Goal: Communication & Community: Answer question/provide support

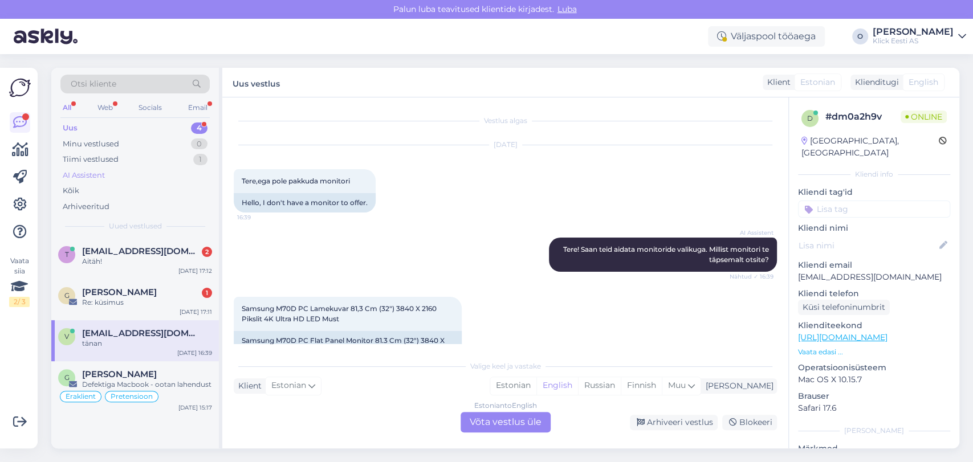
scroll to position [207, 0]
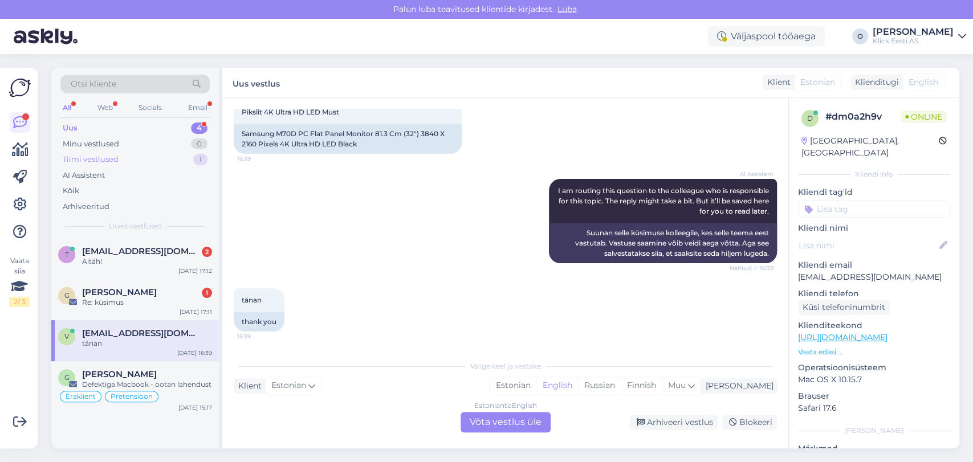
click at [152, 157] on div "Tiimi vestlused 1" at bounding box center [134, 160] width 149 height 16
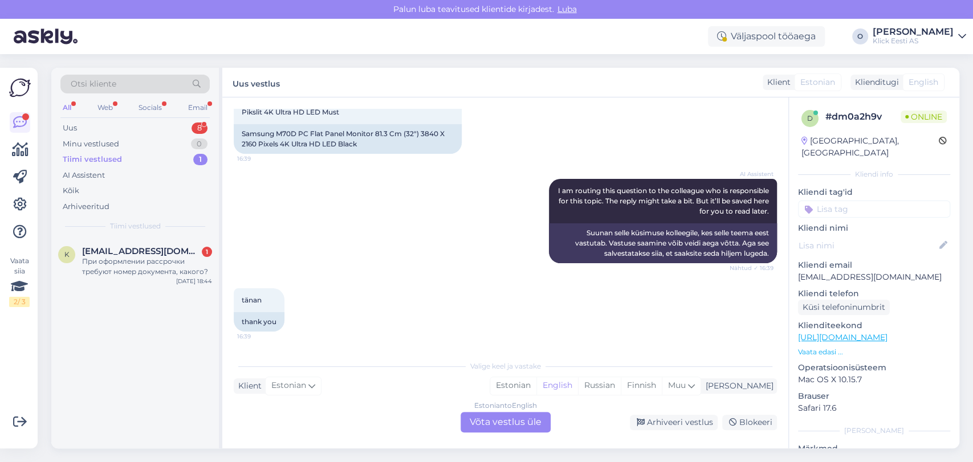
click at [129, 164] on div "Tiimi vestlused 1" at bounding box center [134, 160] width 149 height 16
click at [114, 251] on span "[EMAIL_ADDRESS][DOMAIN_NAME]" at bounding box center [141, 251] width 119 height 10
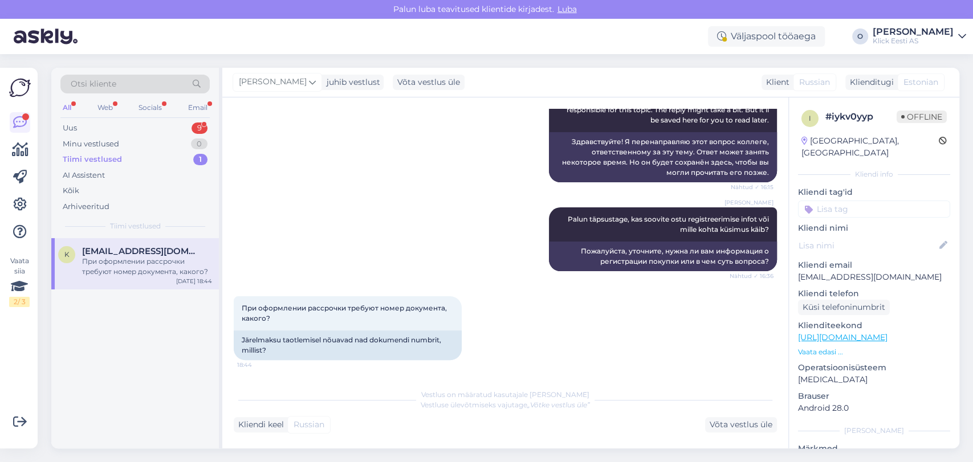
click at [118, 119] on div "Otsi kliente All Web Socials Email Uus 9 Minu vestlused 0 Tiimi vestlused 1 AI …" at bounding box center [135, 153] width 168 height 170
click at [117, 121] on div "Uus 9" at bounding box center [134, 128] width 149 height 16
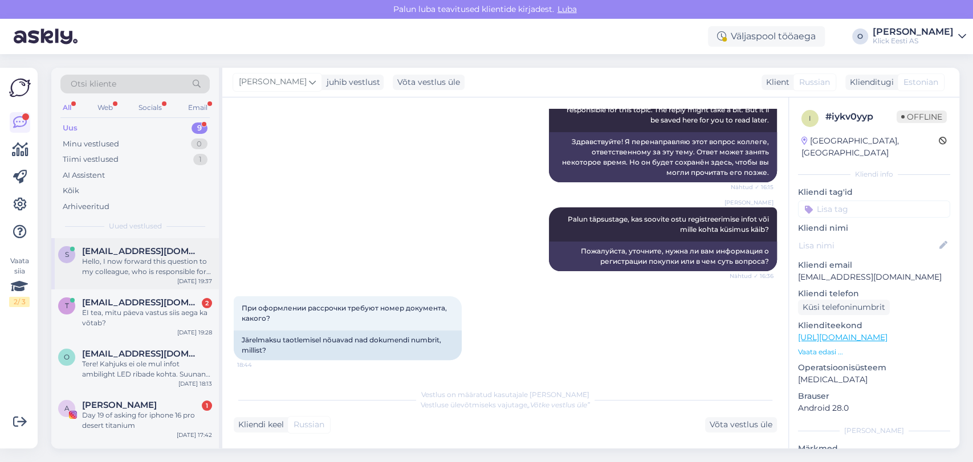
click at [101, 270] on div "Hello, I now forward this question to my colleague, who is responsible for this…" at bounding box center [147, 266] width 130 height 21
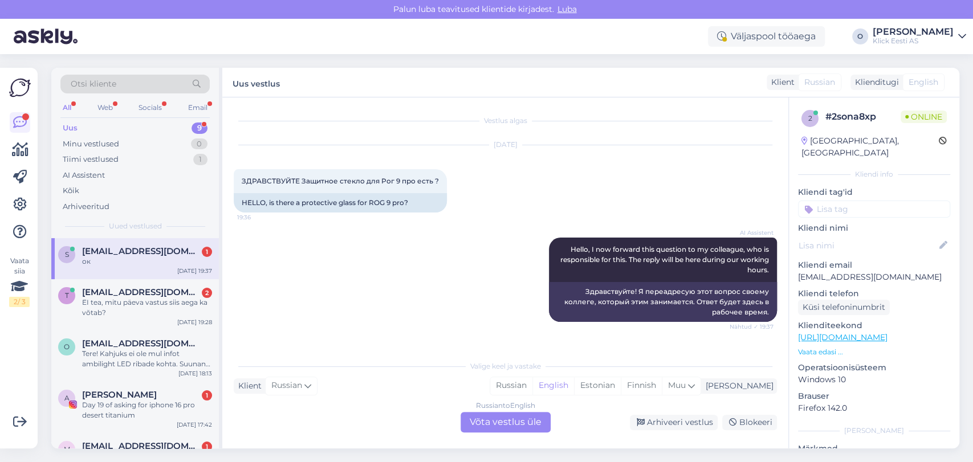
scroll to position [59, 0]
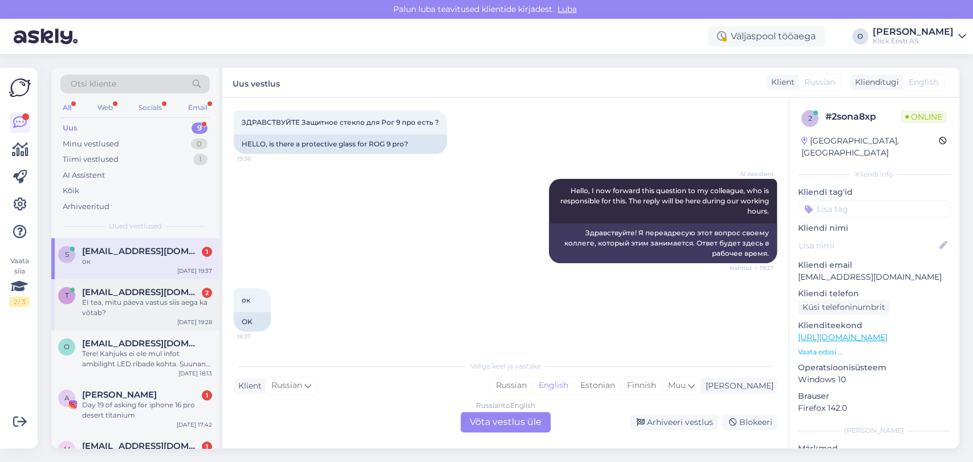
click at [119, 311] on div "EI tea, mitu päeva vastus siis aega ka võtab?" at bounding box center [147, 307] width 130 height 21
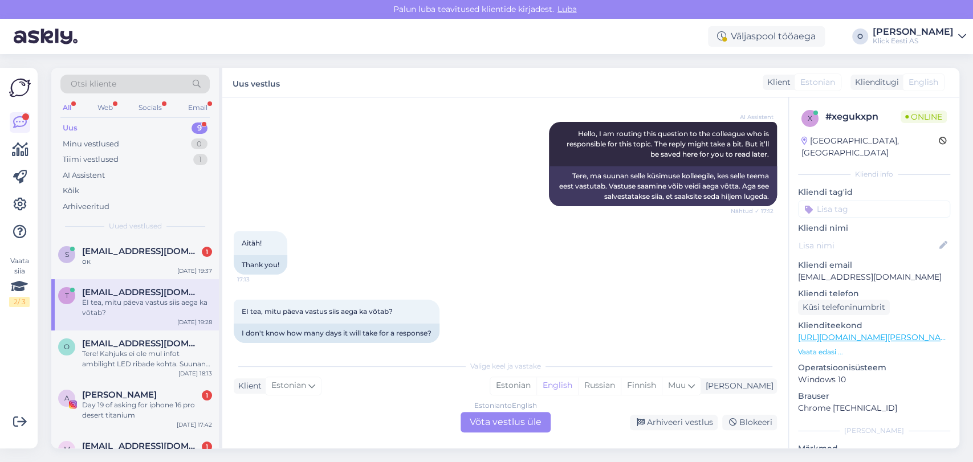
scroll to position [127, 0]
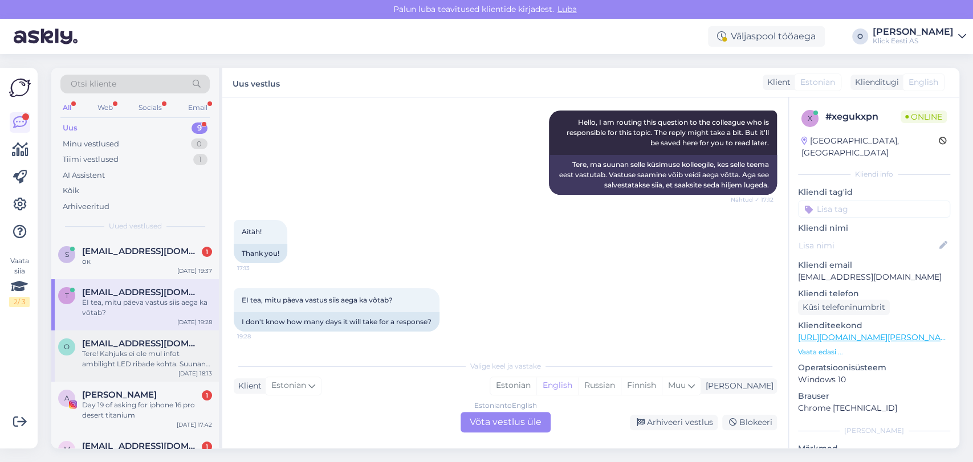
click at [152, 343] on span "[EMAIL_ADDRESS][DOMAIN_NAME]" at bounding box center [141, 344] width 119 height 10
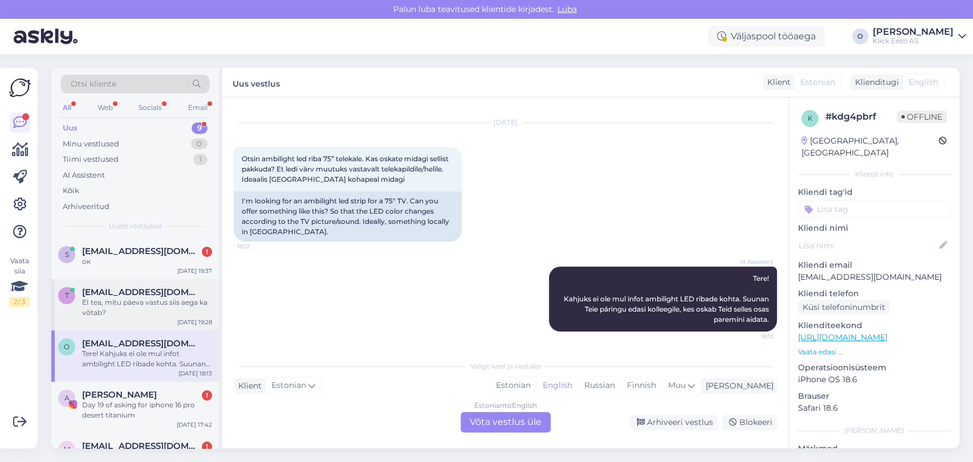
click at [148, 303] on div "EI tea, mitu päeva vastus siis aega ka võtab?" at bounding box center [147, 307] width 130 height 21
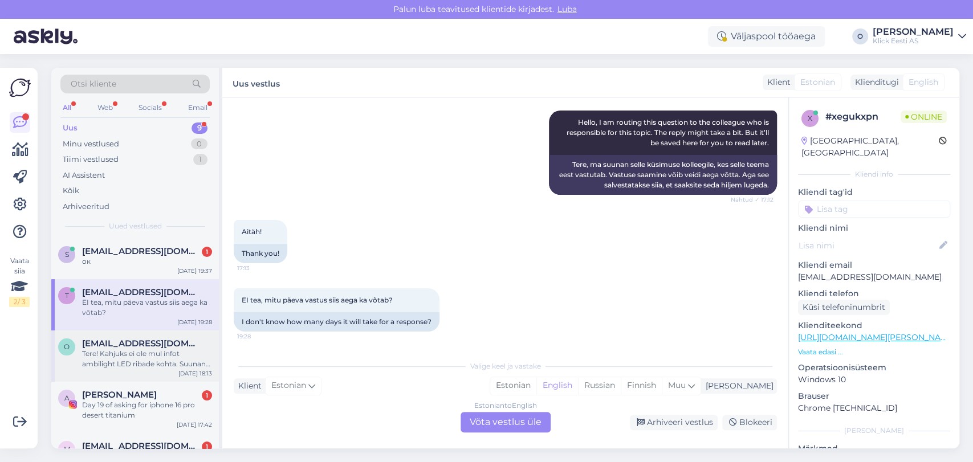
click at [141, 345] on span "[EMAIL_ADDRESS][DOMAIN_NAME]" at bounding box center [141, 344] width 119 height 10
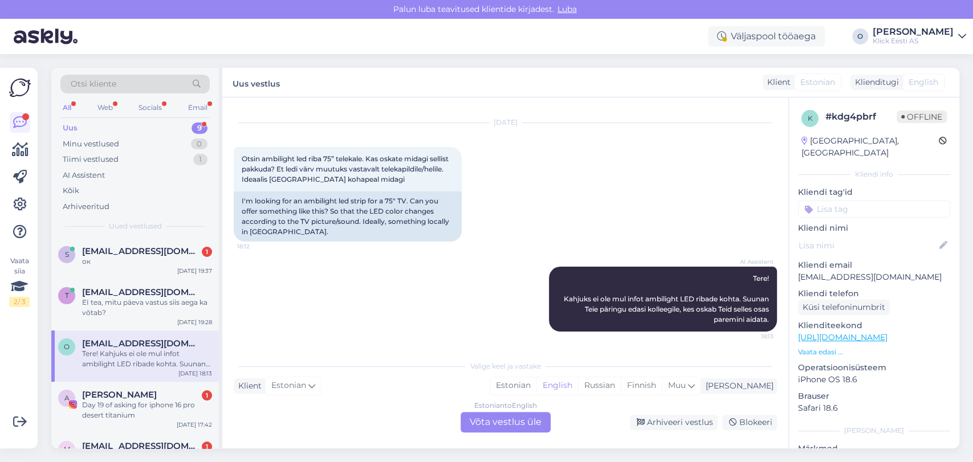
scroll to position [23, 0]
click at [127, 405] on div "Day 19 of asking for iphone 16 pro desert titanium" at bounding box center [147, 410] width 130 height 21
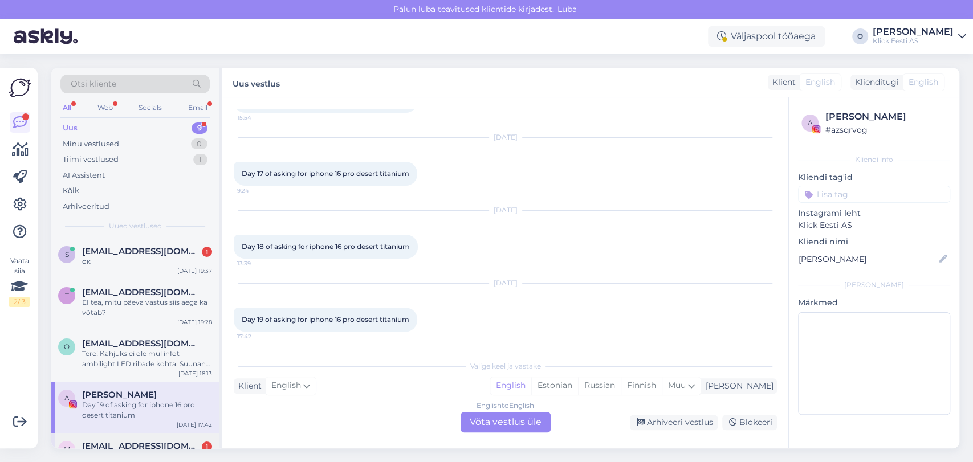
click at [159, 439] on div "m [EMAIL_ADDRESS][DOMAIN_NAME] 1 Veel uurin, kas on olemas Play pood [DATE] 17:…" at bounding box center [135, 453] width 168 height 41
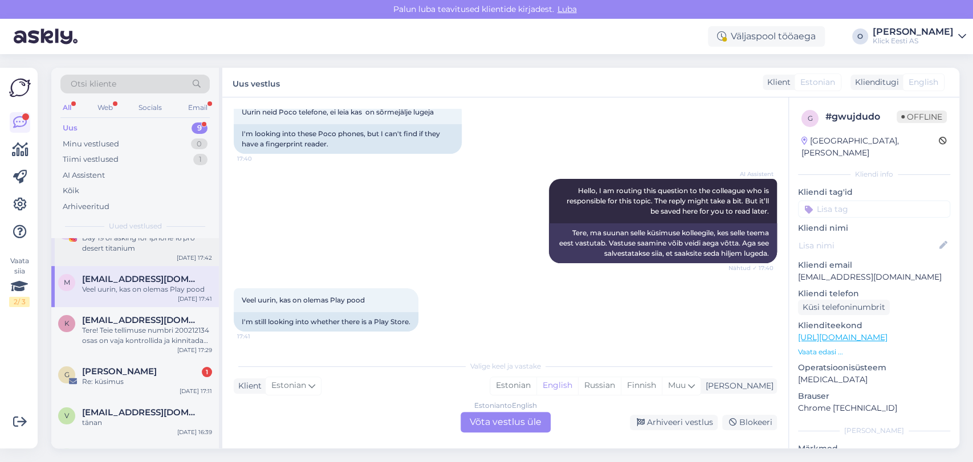
scroll to position [177, 0]
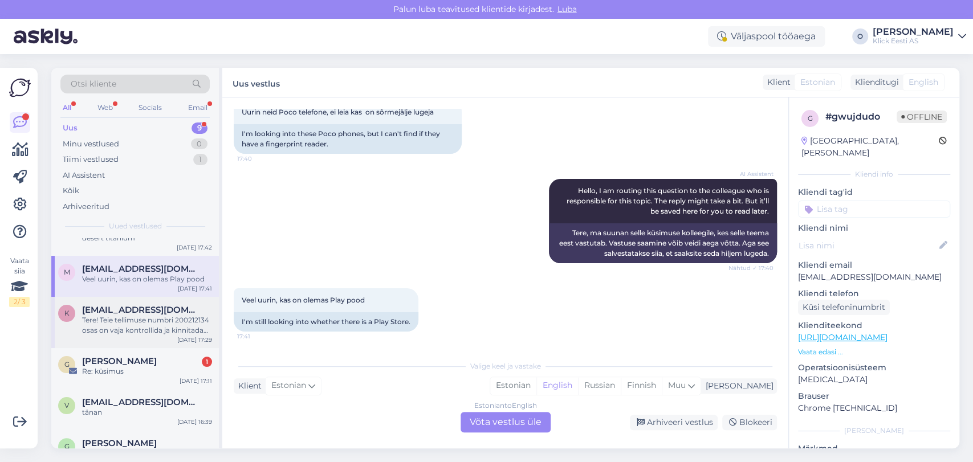
click at [142, 315] on div "Tere! Teie tellimuse numbri 200212134 osas on vaja kontrollida ja kinnitada tar…" at bounding box center [147, 325] width 130 height 21
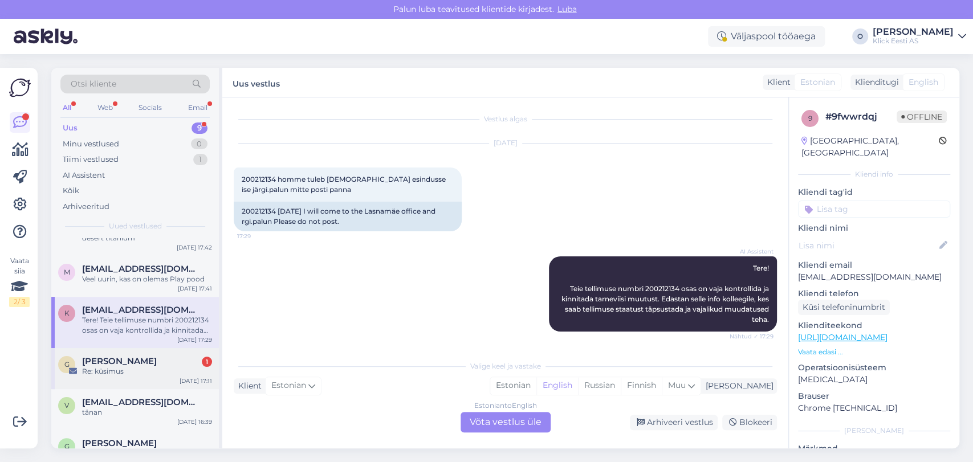
click at [138, 357] on span "[PERSON_NAME]" at bounding box center [119, 361] width 75 height 10
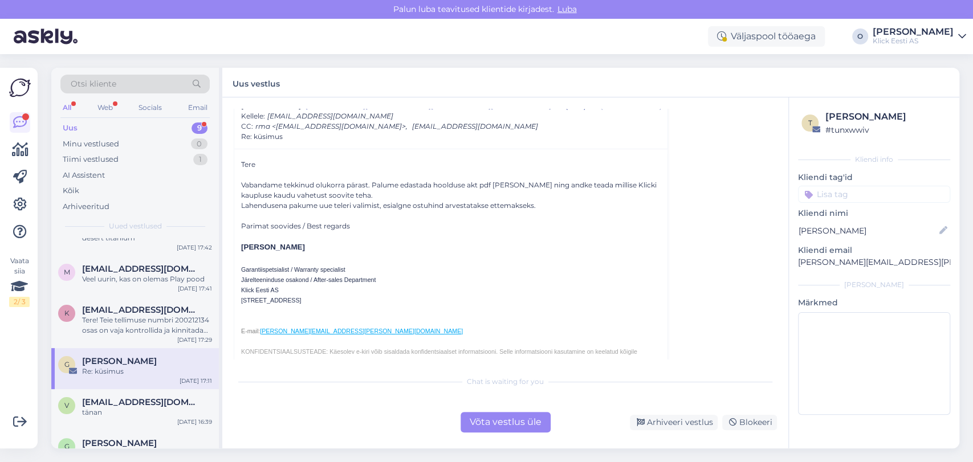
scroll to position [144, 0]
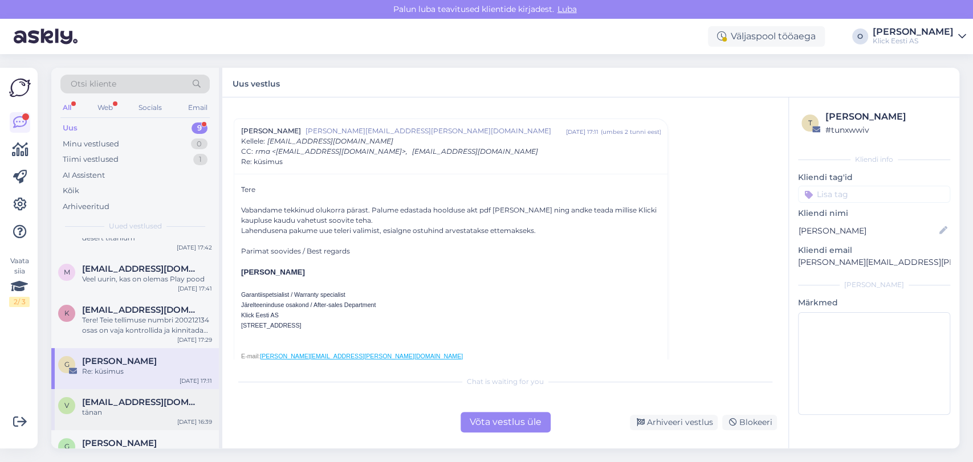
click at [141, 406] on span "[EMAIL_ADDRESS][DOMAIN_NAME]" at bounding box center [141, 402] width 119 height 10
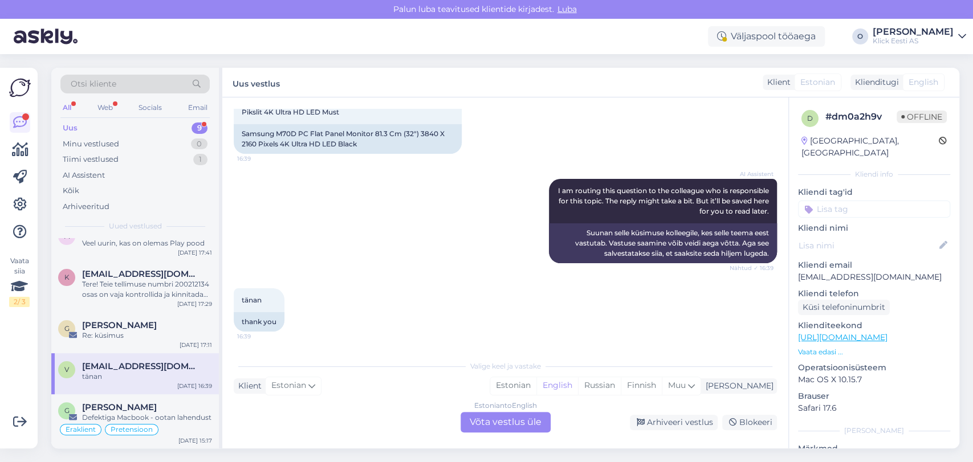
scroll to position [214, 0]
click at [141, 406] on span "[PERSON_NAME]" at bounding box center [119, 407] width 75 height 10
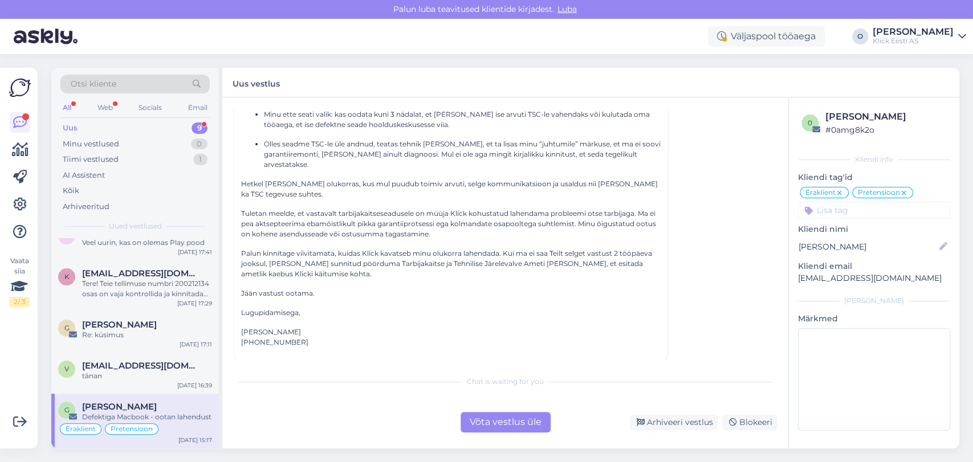
scroll to position [296, 0]
click at [114, 368] on span "[EMAIL_ADDRESS][DOMAIN_NAME]" at bounding box center [141, 366] width 119 height 10
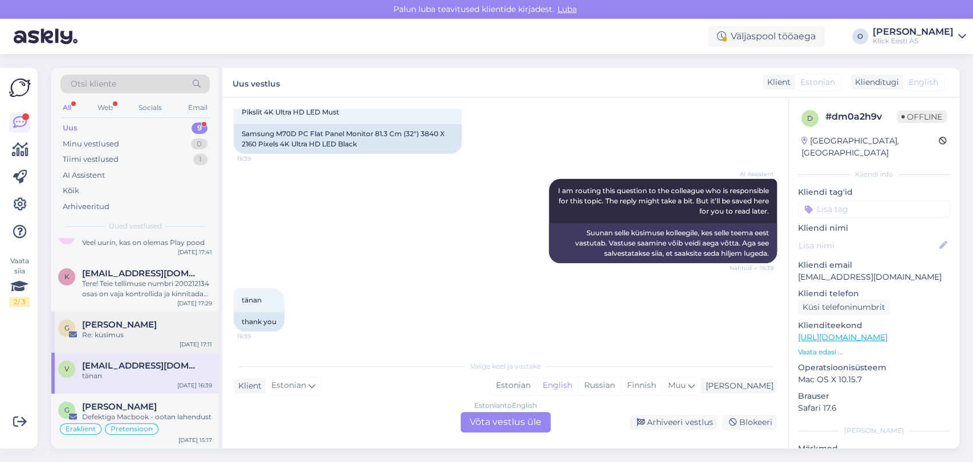
click at [111, 336] on div "Re: küsimus" at bounding box center [147, 335] width 130 height 10
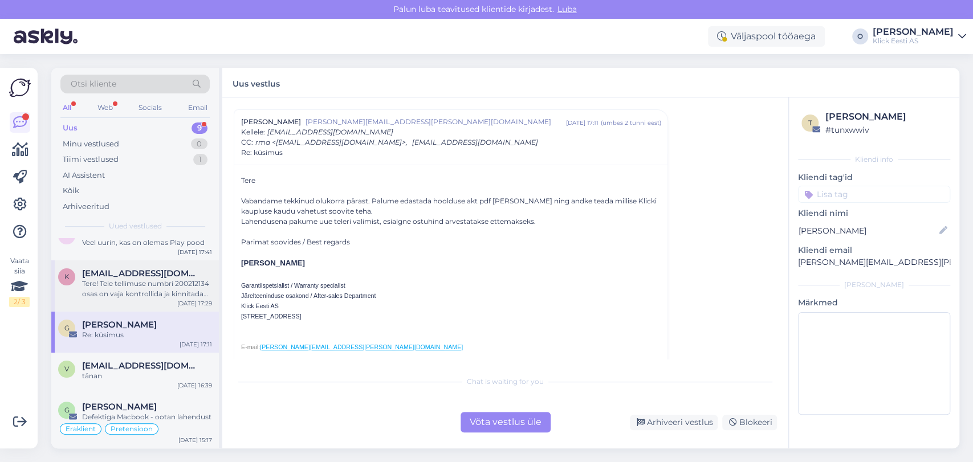
click at [108, 297] on div "Tere! Teie tellimuse numbri 200212134 osas on vaja kontrollida ja kinnitada tar…" at bounding box center [147, 289] width 130 height 21
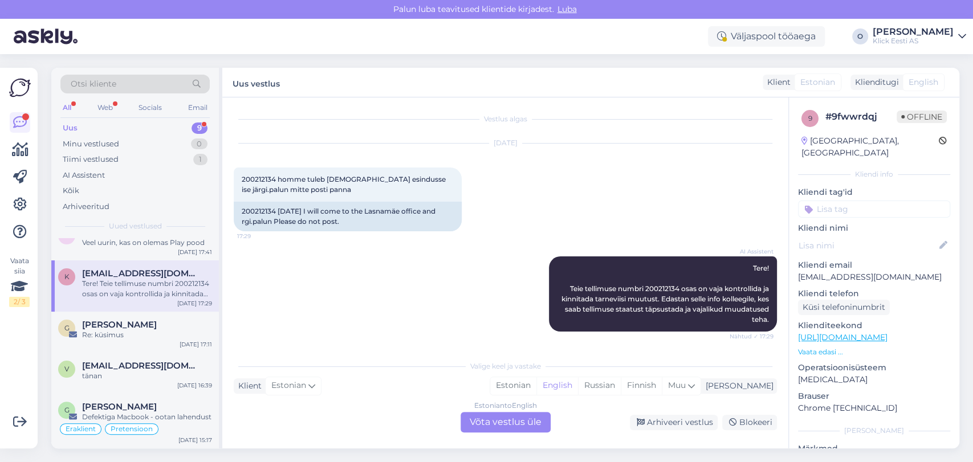
scroll to position [2, 0]
click at [487, 421] on div "Estonian to English Võta vestlus üle" at bounding box center [505, 422] width 90 height 21
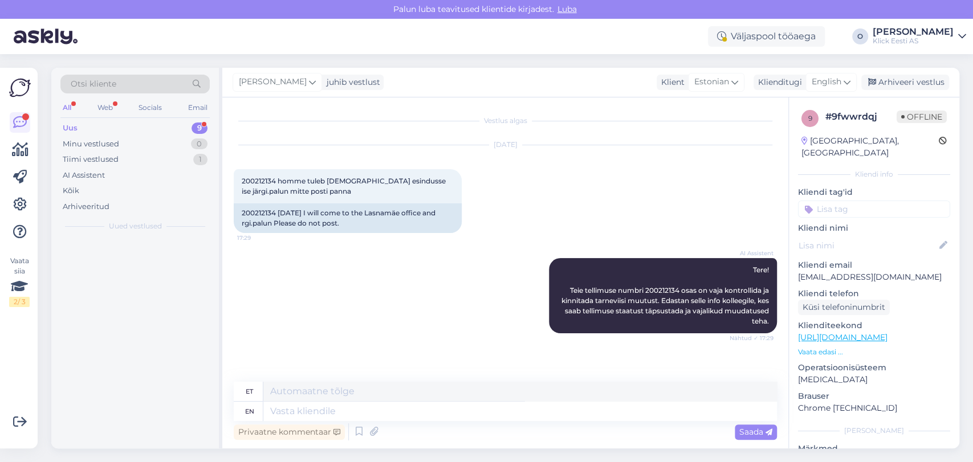
scroll to position [0, 0]
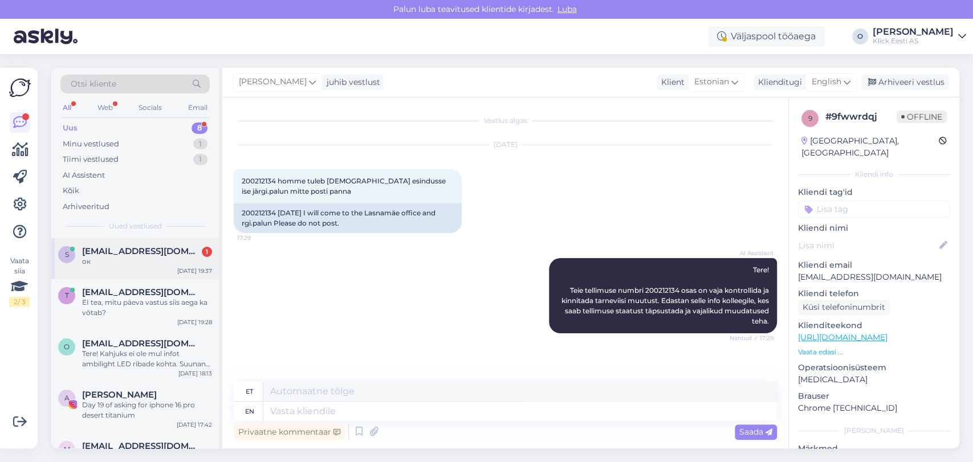
click at [136, 258] on div "ок" at bounding box center [147, 261] width 130 height 10
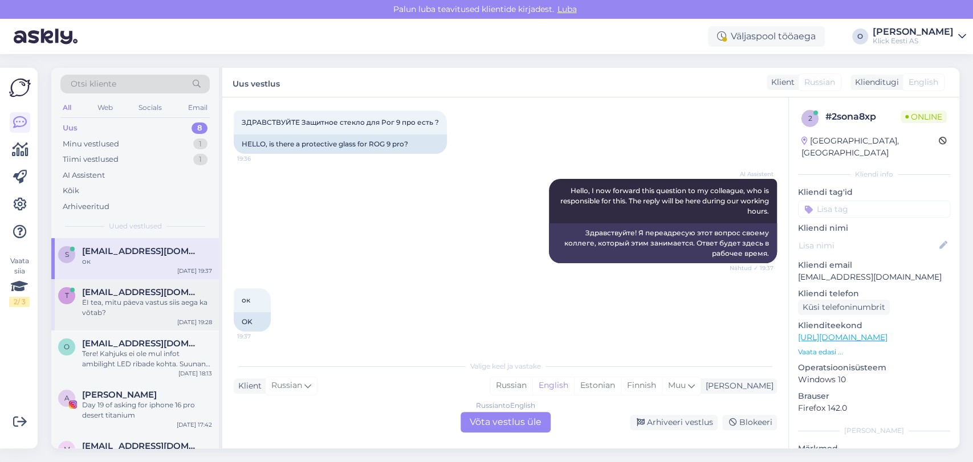
click at [137, 293] on span "[EMAIL_ADDRESS][DOMAIN_NAME]" at bounding box center [141, 292] width 119 height 10
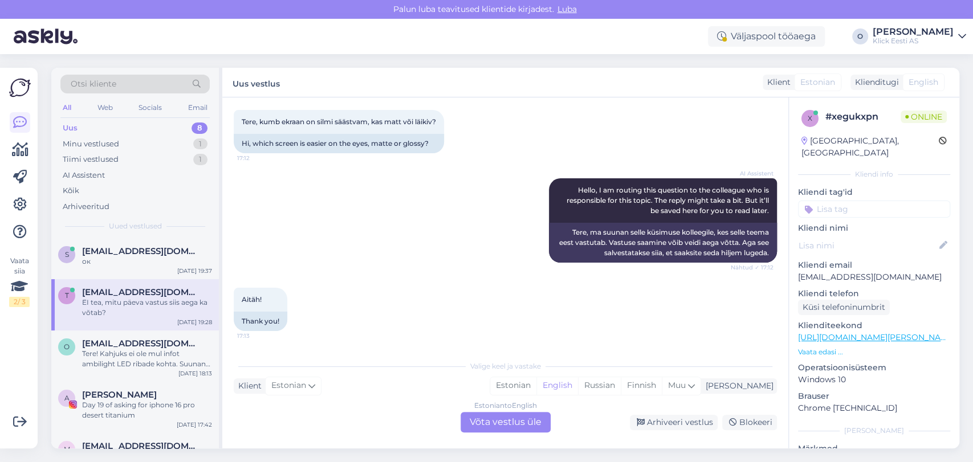
scroll to position [128, 0]
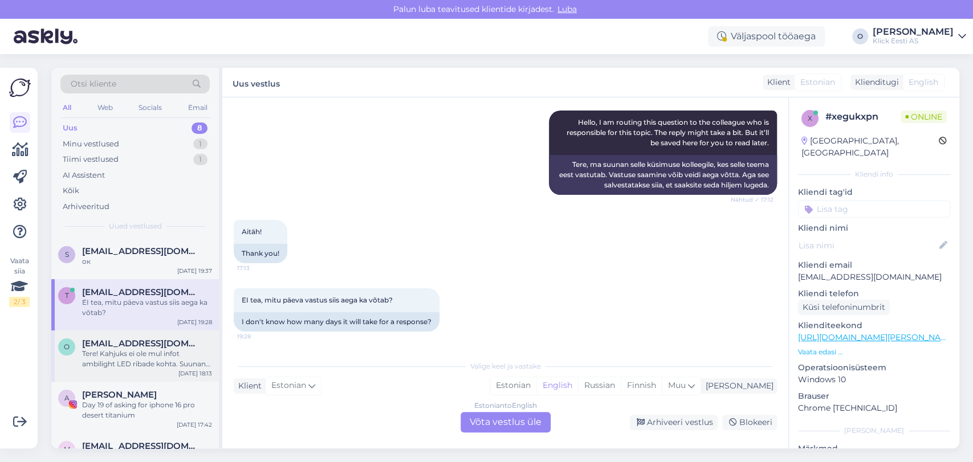
click at [132, 349] on div "Tere! Kahjuks ei ole mul infot ambilight LED ribade kohta. Suunan Teie päringu …" at bounding box center [147, 359] width 130 height 21
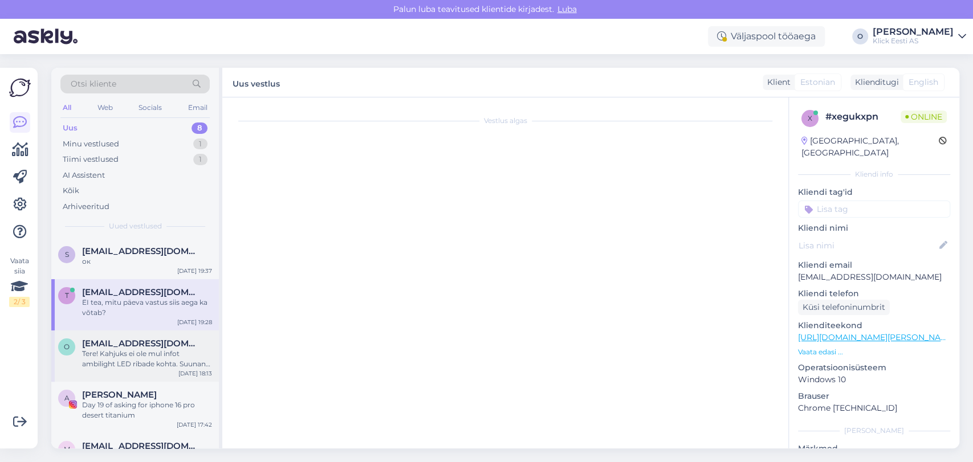
scroll to position [23, 0]
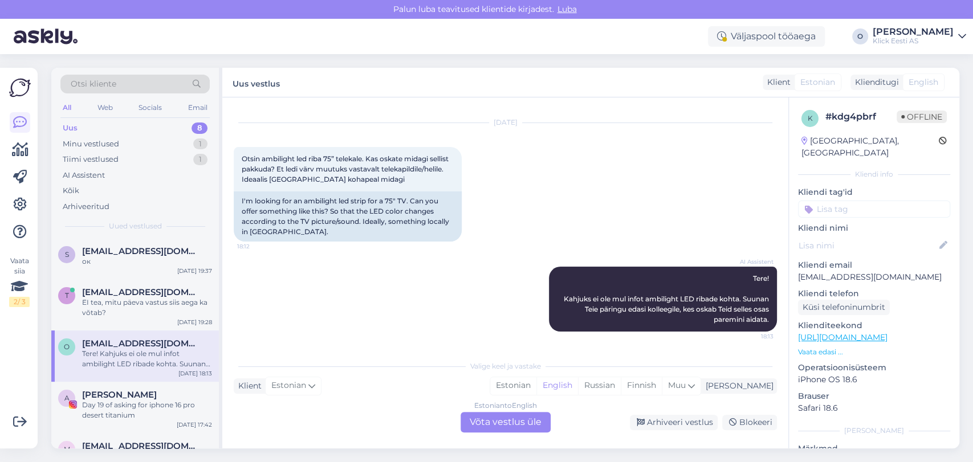
click at [132, 349] on div "Tere! Kahjuks ei ole mul infot ambilight LED ribade kohta. Suunan Teie päringu …" at bounding box center [147, 359] width 130 height 21
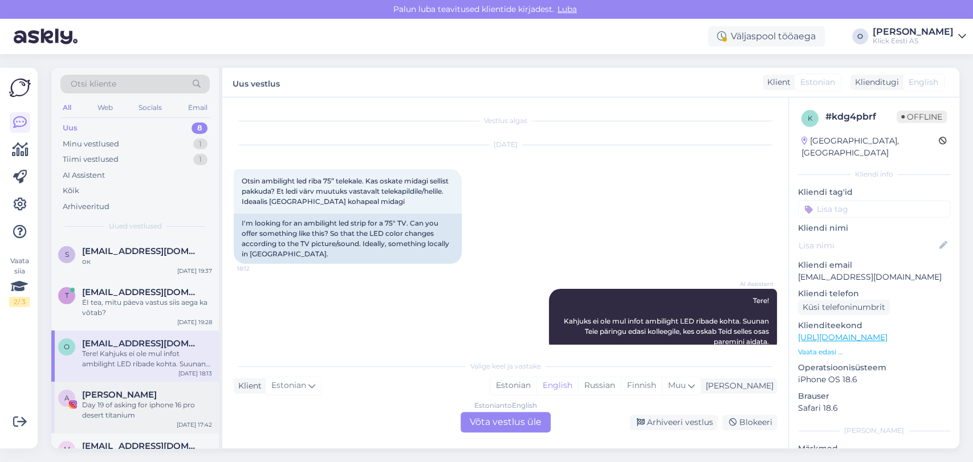
click at [125, 401] on div "Day 19 of asking for iphone 16 pro desert titanium" at bounding box center [147, 410] width 130 height 21
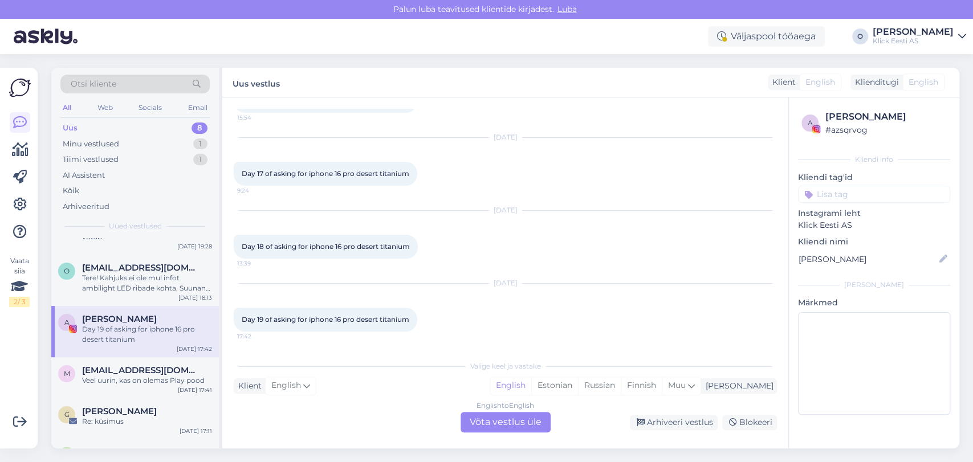
scroll to position [101, 0]
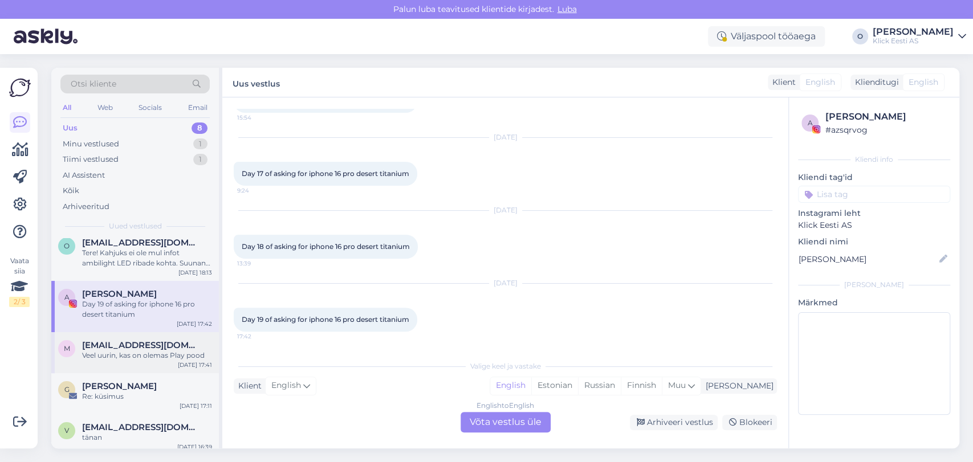
click at [122, 360] on div "m [EMAIL_ADDRESS][DOMAIN_NAME] Veel uurin, kas on olemas Play pood [DATE] 17:41" at bounding box center [135, 352] width 168 height 41
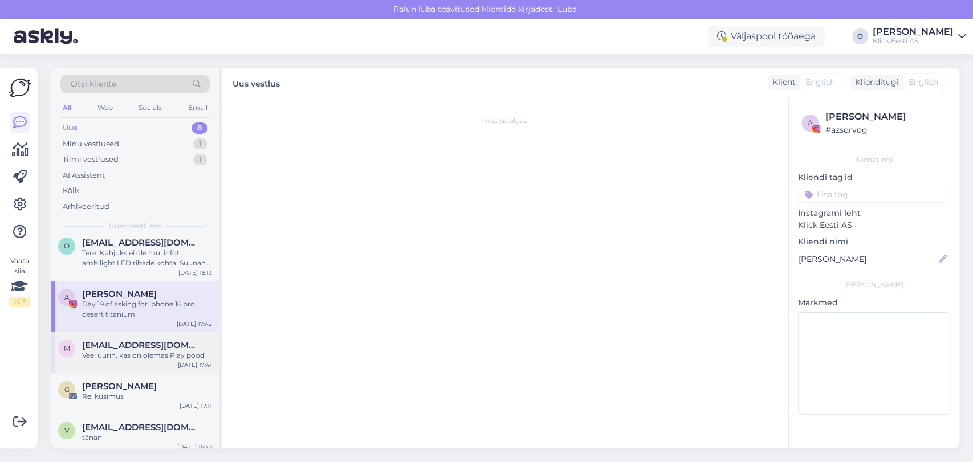
scroll to position [69, 0]
